Goal: Task Accomplishment & Management: Use online tool/utility

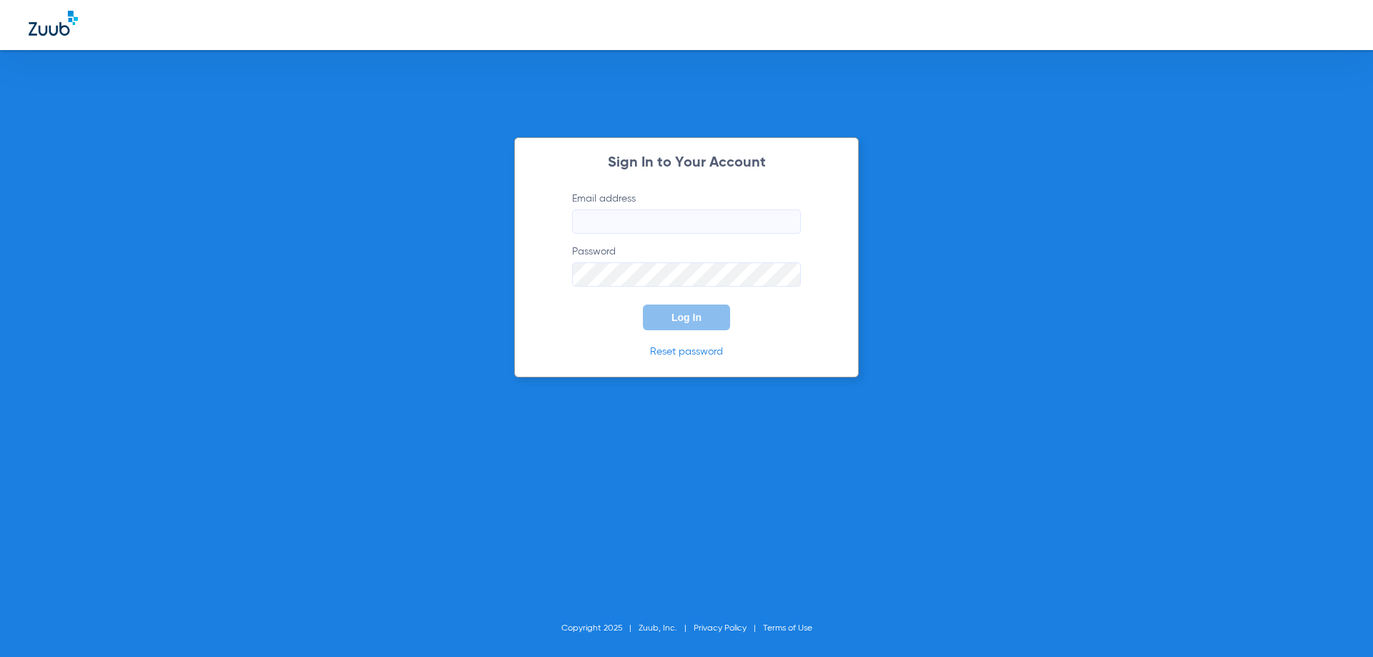
type input "[PERSON_NAME][EMAIL_ADDRESS][DOMAIN_NAME]"
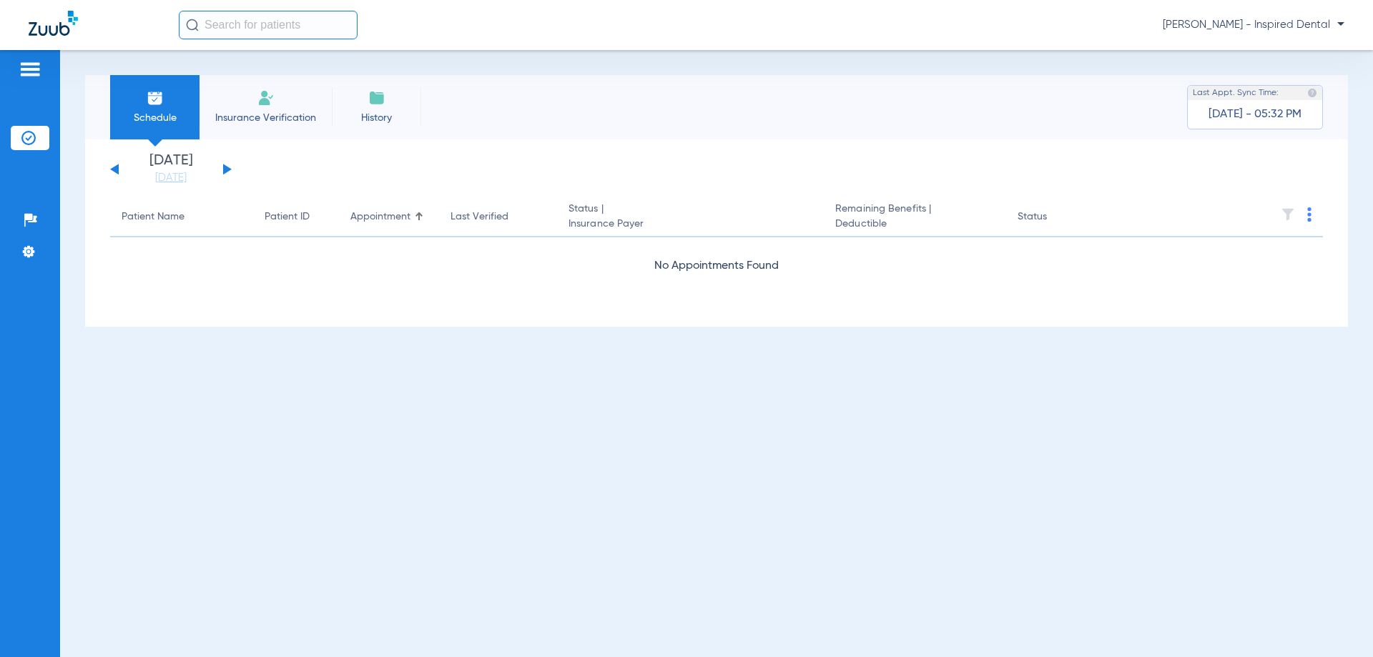
click at [225, 169] on button at bounding box center [227, 169] width 9 height 11
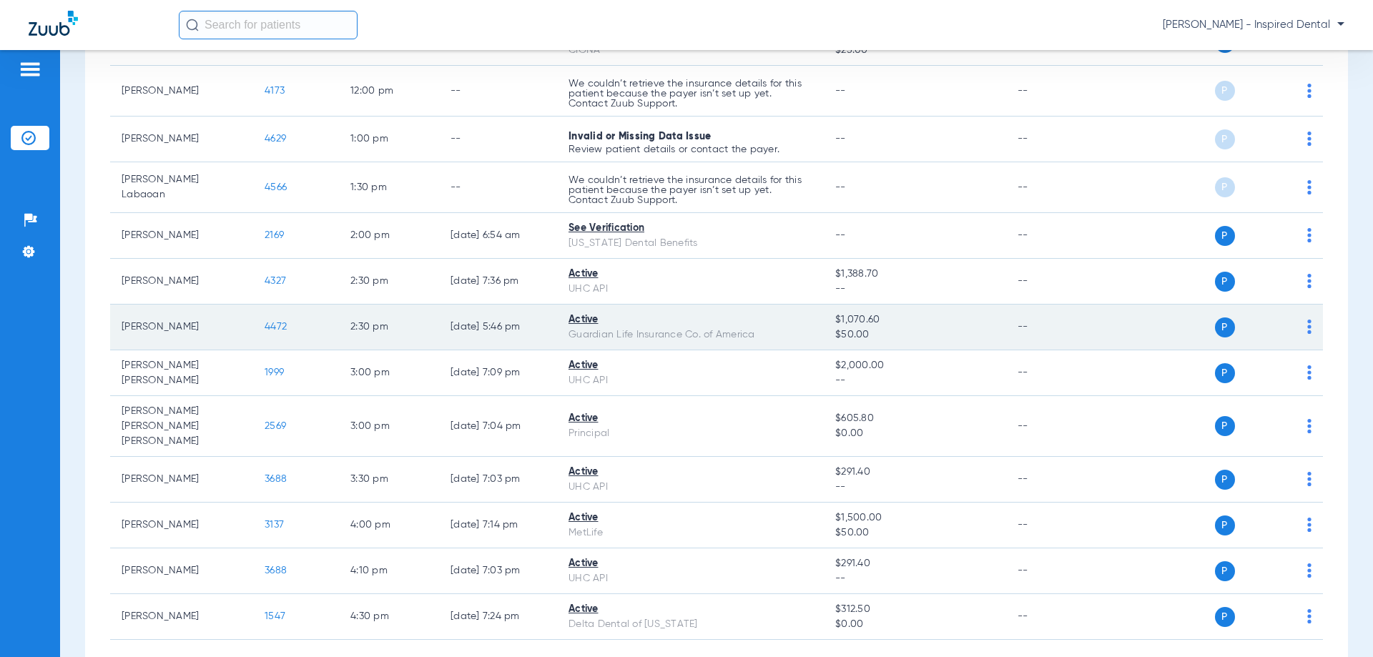
scroll to position [846, 0]
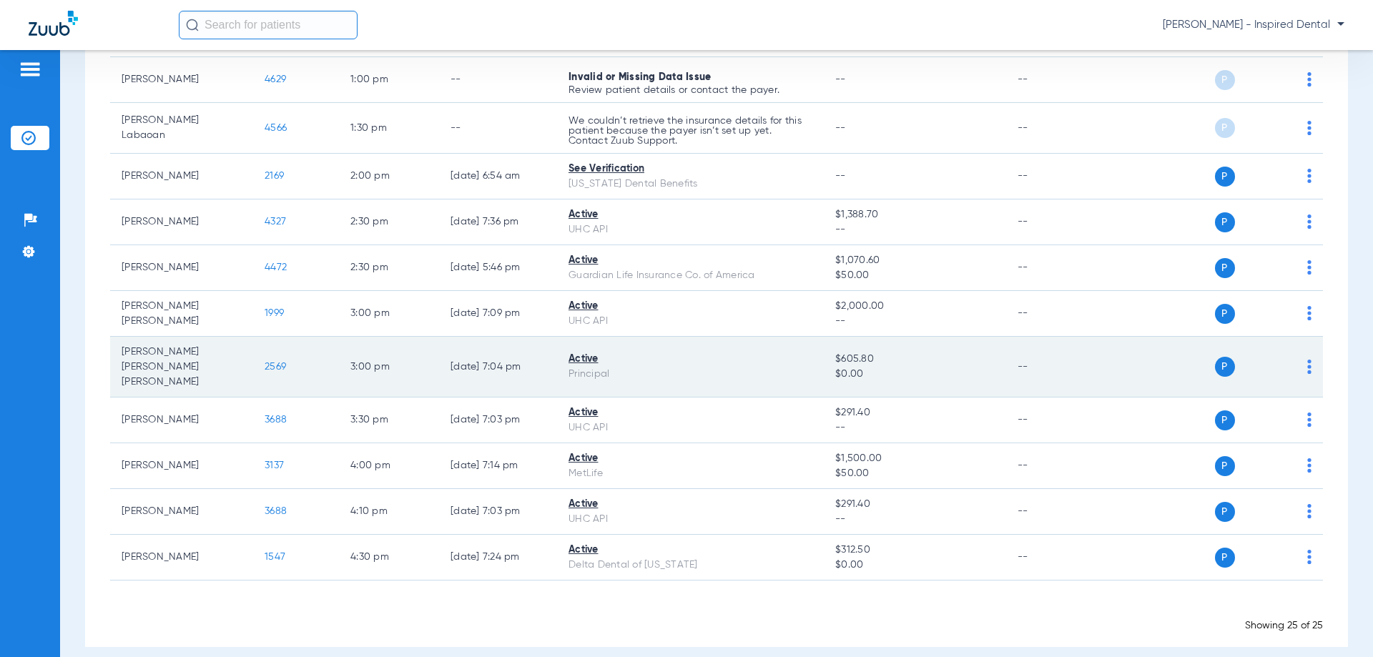
click at [264, 354] on td "2569" at bounding box center [296, 367] width 86 height 61
click at [280, 365] on td "2569" at bounding box center [296, 367] width 86 height 61
click at [281, 362] on span "2569" at bounding box center [275, 367] width 21 height 10
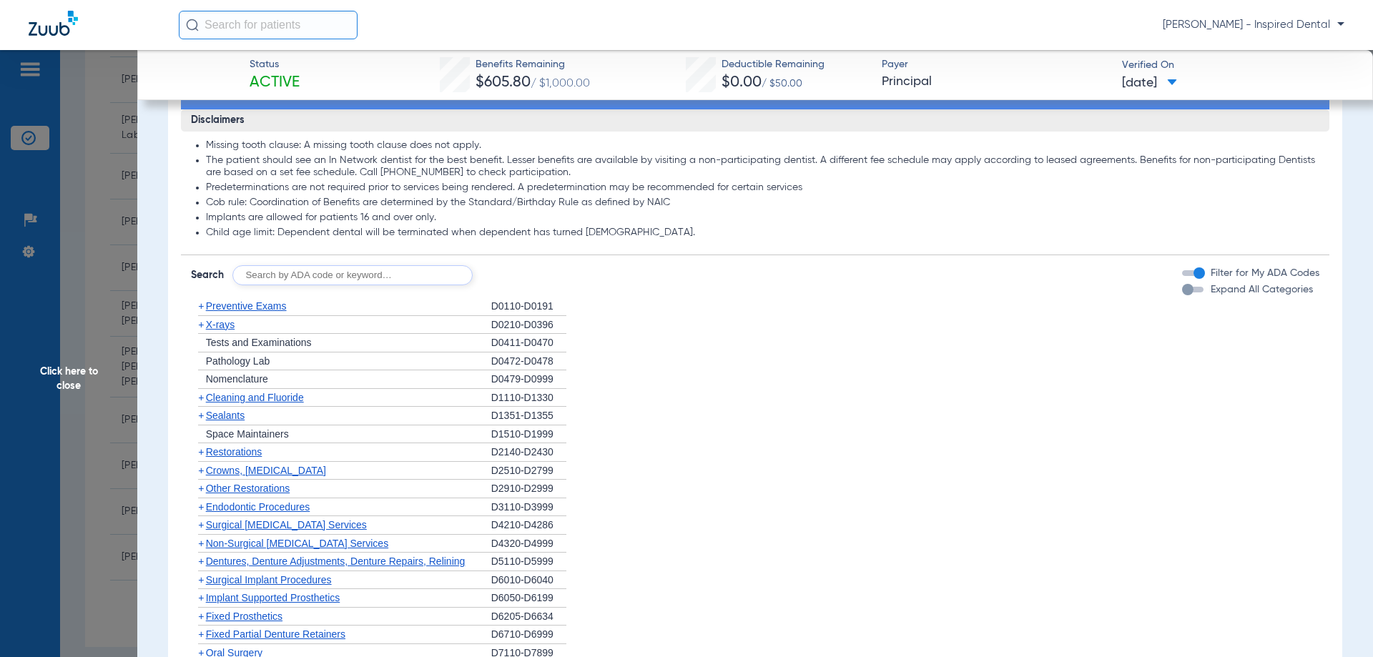
scroll to position [763, 0]
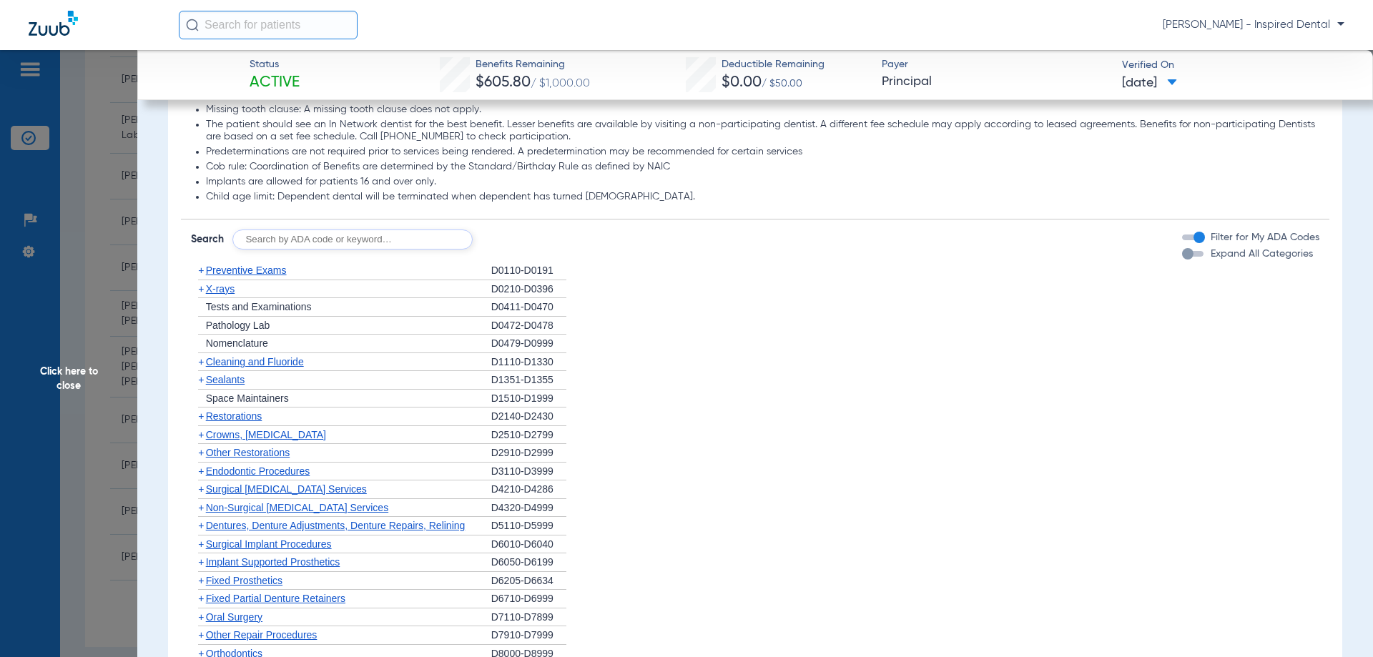
click at [253, 236] on input "text" at bounding box center [352, 240] width 240 height 20
type input "d0120"
click at [528, 245] on button "Search" at bounding box center [526, 240] width 56 height 20
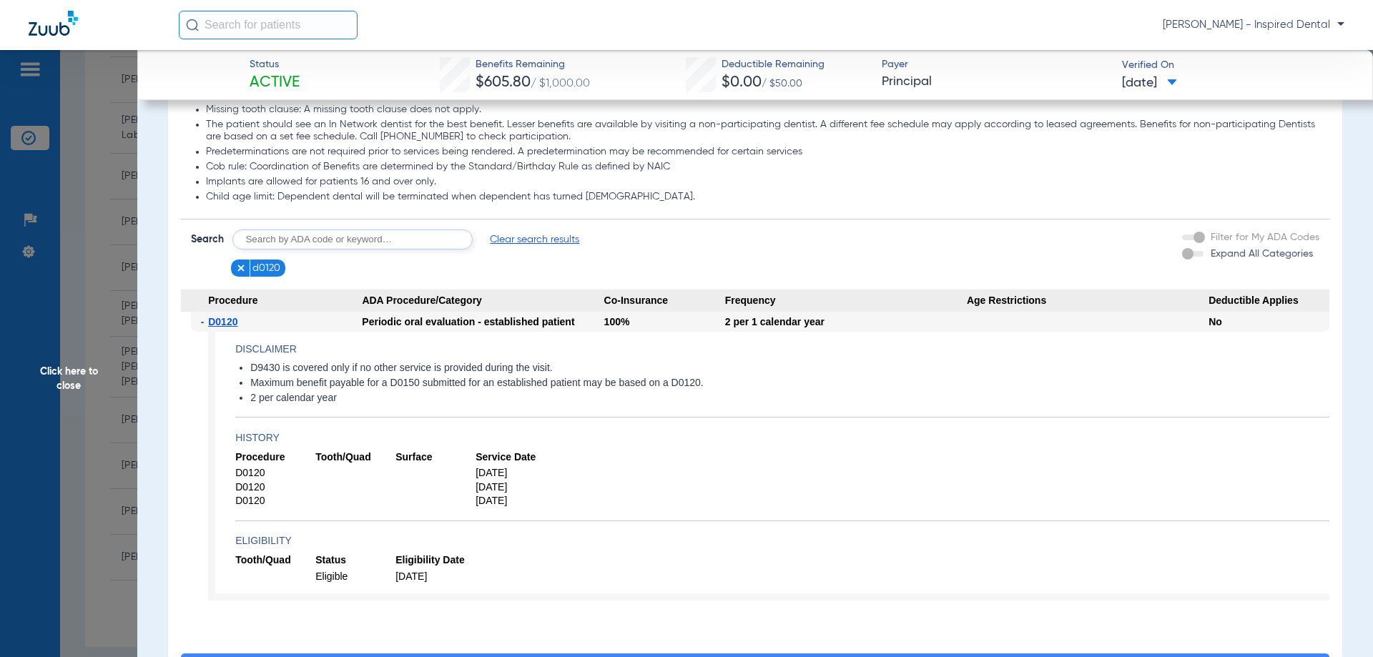
click at [431, 251] on app-searchbar "Search Clear search results d0120" at bounding box center [385, 254] width 389 height 48
click at [430, 250] on app-searchbar "Search Clear search results d0120" at bounding box center [385, 254] width 389 height 48
click at [427, 242] on input "text" at bounding box center [352, 240] width 240 height 20
type input "d6080"
click at [533, 232] on button "Search" at bounding box center [526, 240] width 56 height 20
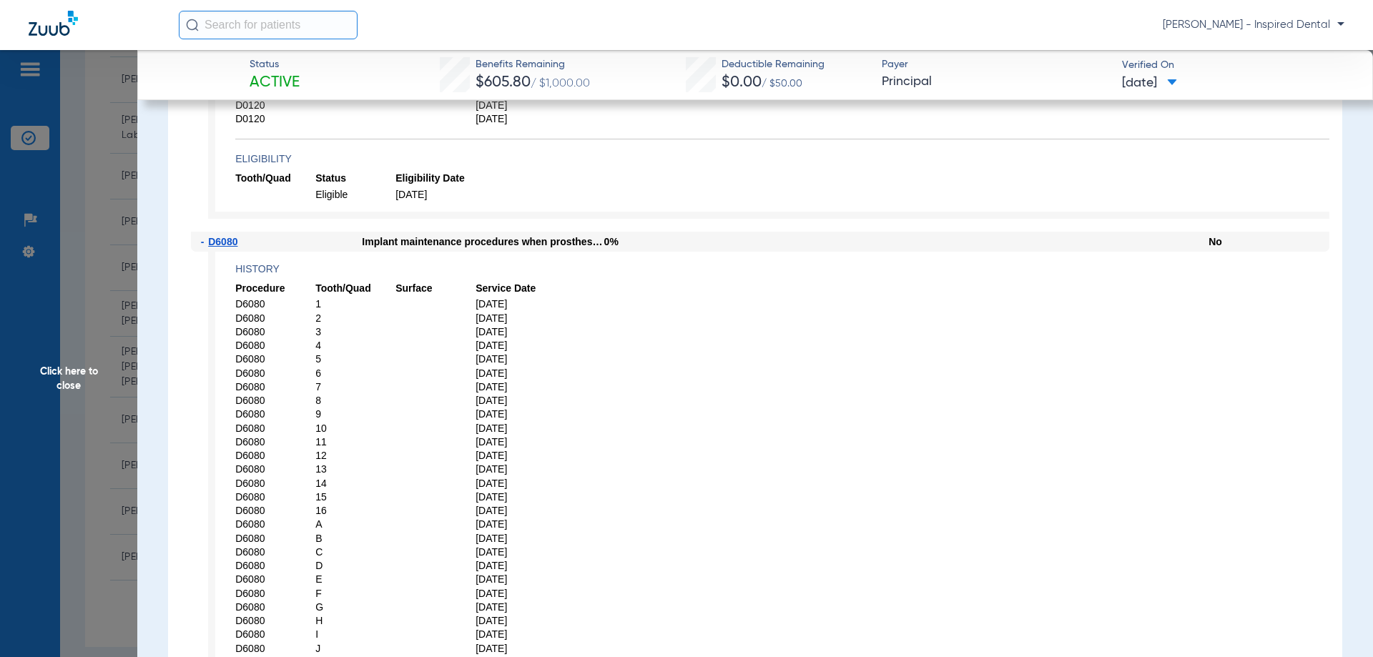
scroll to position [1121, 0]
